Goal: Navigation & Orientation: Find specific page/section

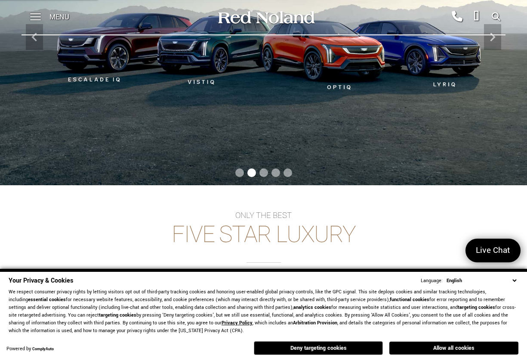
scroll to position [102, 0]
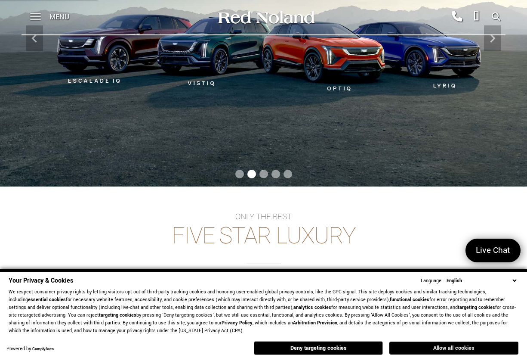
click at [456, 347] on button "Allow all cookies" at bounding box center [454, 347] width 129 height 13
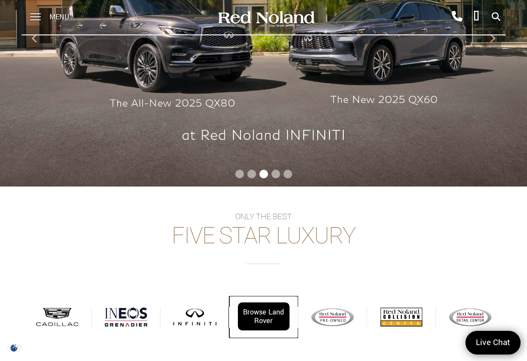
click at [268, 316] on div "Browse Land Rover" at bounding box center [264, 316] width 52 height 28
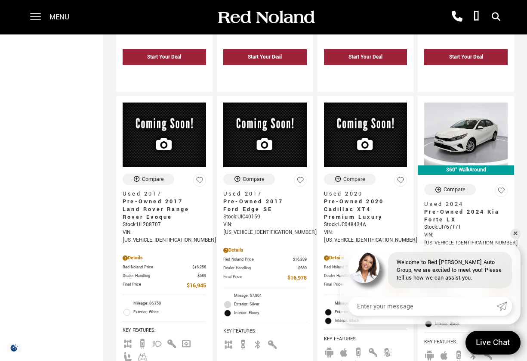
scroll to position [448, 0]
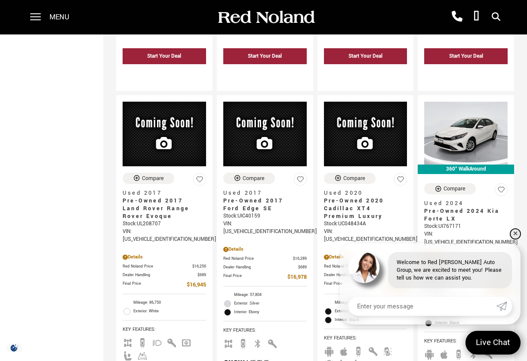
click at [517, 233] on link "✕" at bounding box center [516, 234] width 10 height 10
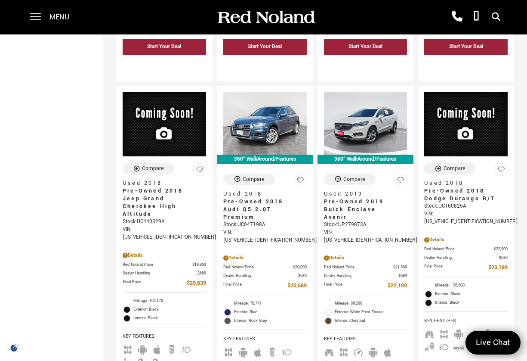
scroll to position [1201, 0]
